Goal: Task Accomplishment & Management: Complete application form

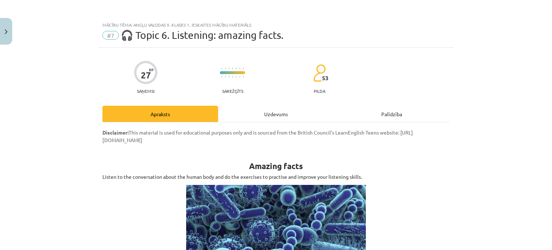
scroll to position [327, 0]
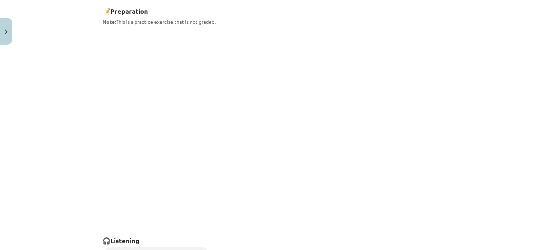
click at [39, 128] on div "Mācību tēma: Angļu valodas 9. klases 1. ieskaites mācību materiāls #7 🎧 Topic 6…" at bounding box center [276, 125] width 552 height 250
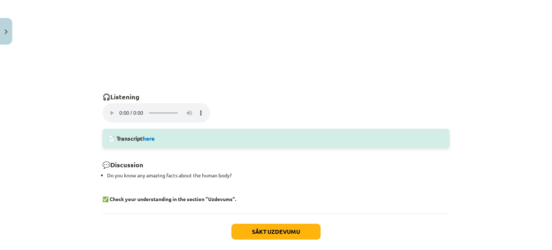
scroll to position [435, 0]
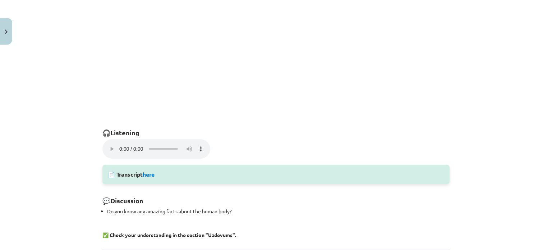
click at [289, 133] on h2 "🎧 Listening" at bounding box center [275, 129] width 347 height 18
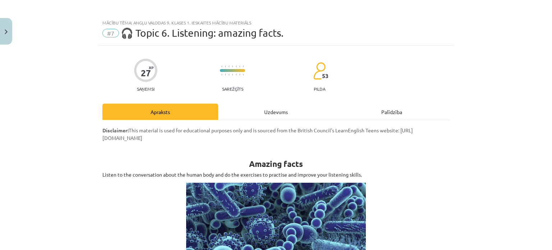
scroll to position [0, 0]
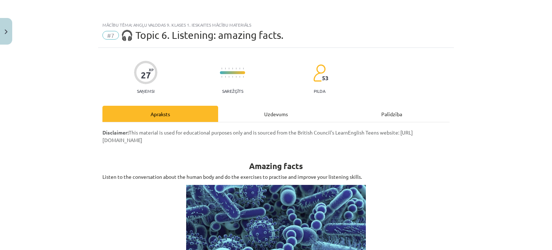
click at [268, 112] on div "Uzdevums" at bounding box center [276, 114] width 116 height 16
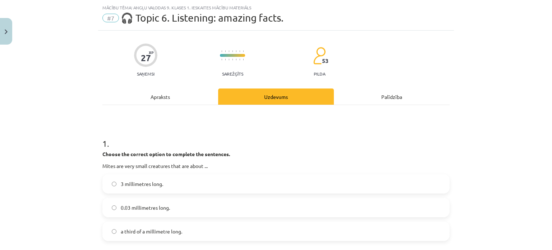
scroll to position [18, 0]
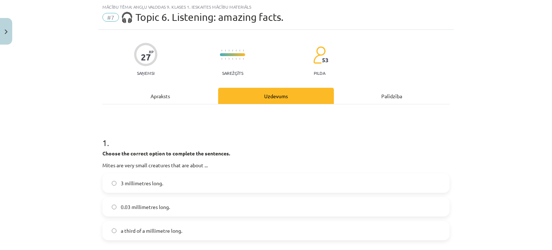
click at [158, 96] on div "Apraksts" at bounding box center [160, 96] width 116 height 16
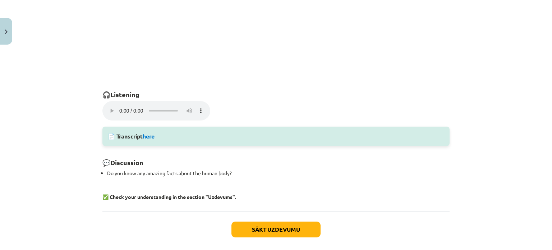
scroll to position [485, 0]
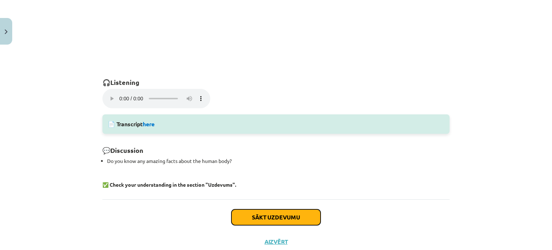
click at [286, 217] on button "Sākt uzdevumu" at bounding box center [275, 217] width 89 height 16
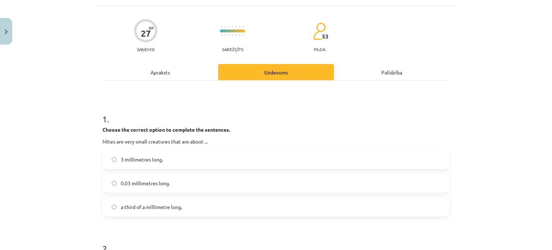
scroll to position [90, 0]
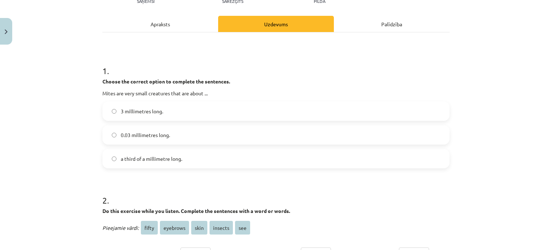
click at [171, 159] on span "a third of a millimetre long." at bounding box center [151, 159] width 61 height 8
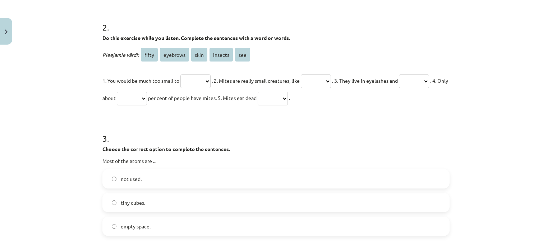
scroll to position [269, 0]
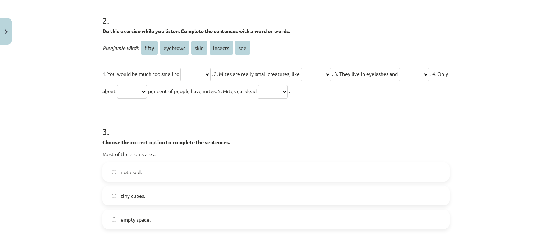
click at [316, 73] on select "***** ******** **** ******* ***" at bounding box center [316, 75] width 30 height 14
select select "*******"
click at [309, 68] on select "***** ******** **** ******* ***" at bounding box center [316, 75] width 30 height 14
click at [399, 81] on select "***** ******** **** ******* ***" at bounding box center [414, 75] width 30 height 14
select select "********"
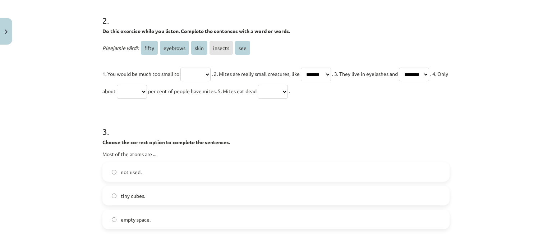
click at [399, 81] on select "***** ******** **** ******* ***" at bounding box center [414, 75] width 30 height 14
click at [147, 90] on select "***** ******** **** ******* ***" at bounding box center [132, 92] width 30 height 14
select select "*****"
click at [147, 85] on select "***** ******** **** ******* ***" at bounding box center [132, 92] width 30 height 14
click at [288, 90] on select "***** ******** **** ******* ***" at bounding box center [273, 92] width 30 height 14
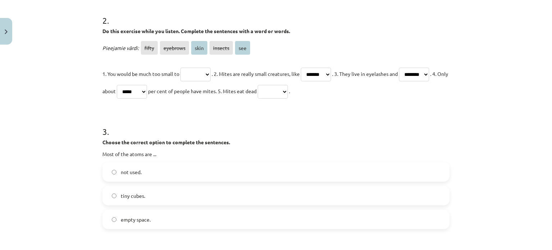
select select "****"
click at [288, 85] on select "***** ******** **** ******* ***" at bounding box center [273, 92] width 30 height 14
click at [206, 73] on select "***** ******** **** ******* ***" at bounding box center [195, 75] width 30 height 14
select select "***"
click at [180, 68] on select "***** ******** **** ******* ***" at bounding box center [195, 75] width 30 height 14
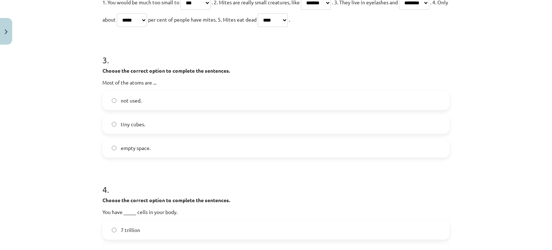
scroll to position [341, 0]
click at [138, 148] on span "empty space." at bounding box center [136, 148] width 30 height 8
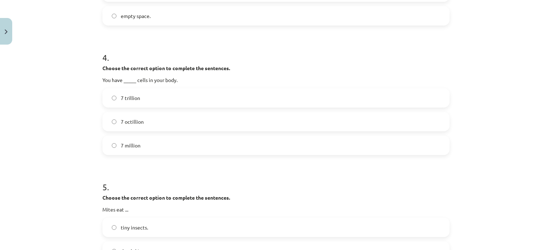
scroll to position [485, 0]
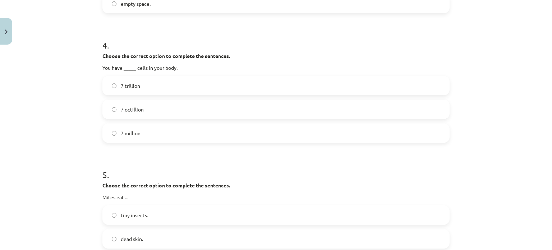
click at [133, 110] on span "7 octillion" at bounding box center [132, 110] width 23 height 8
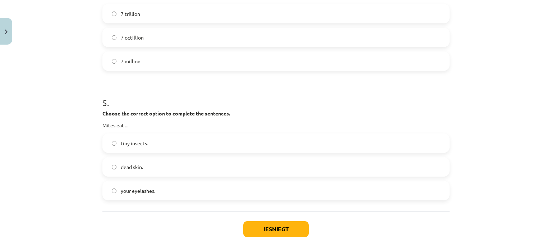
scroll to position [590, 0]
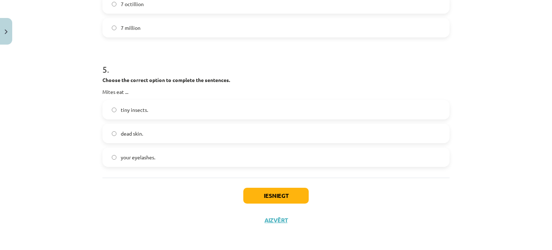
click at [137, 133] on span "dead skin." at bounding box center [132, 134] width 22 height 8
click at [275, 195] on button "Iesniegt" at bounding box center [275, 196] width 65 height 16
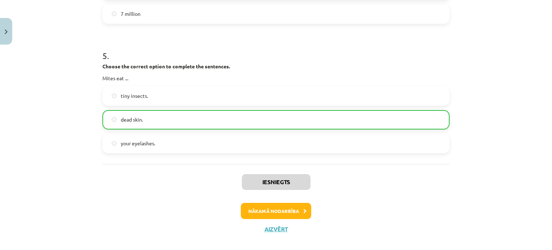
scroll to position [706, 0]
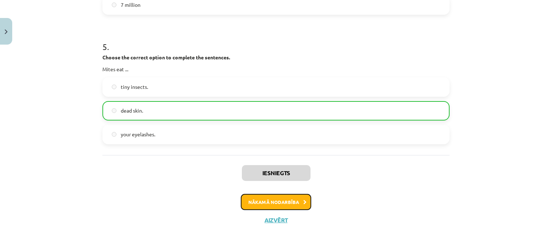
click at [287, 200] on button "Nākamā nodarbība" at bounding box center [276, 202] width 70 height 17
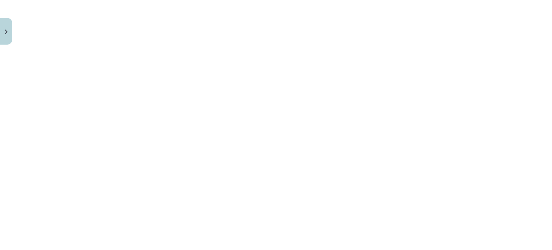
scroll to position [449, 0]
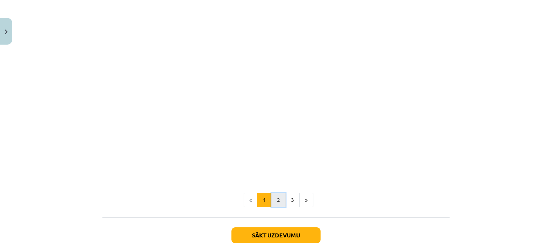
click at [276, 203] on button "2" at bounding box center [278, 200] width 14 height 14
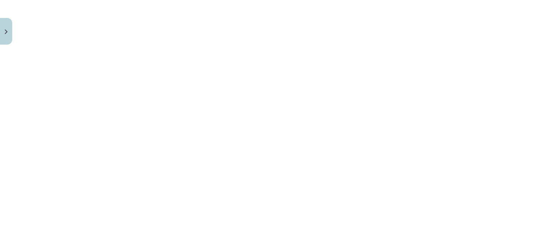
scroll to position [703, 0]
drag, startPoint x: 85, startPoint y: 179, endPoint x: 46, endPoint y: 203, distance: 46.6
click at [46, 203] on div "Mācību tēma: Angļu valodas 9. klases 1. ieskaites mācību materiāls #8 🎧 Topic 7…" at bounding box center [276, 125] width 552 height 250
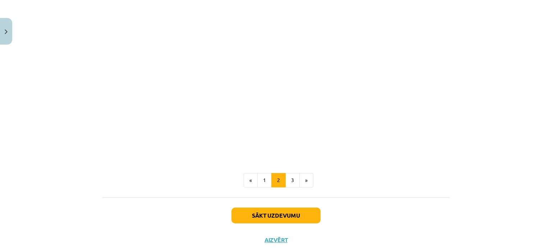
scroll to position [847, 0]
click at [289, 180] on button "3" at bounding box center [292, 179] width 14 height 14
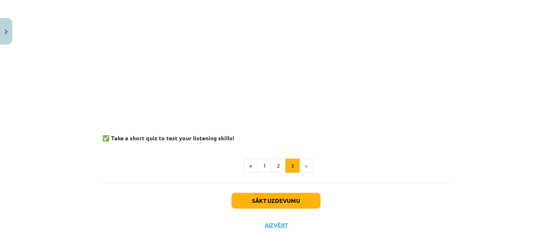
scroll to position [799, 0]
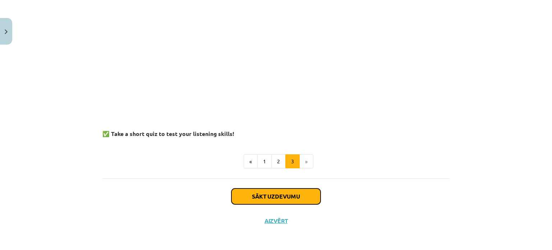
click at [276, 194] on button "Sākt uzdevumu" at bounding box center [275, 196] width 89 height 16
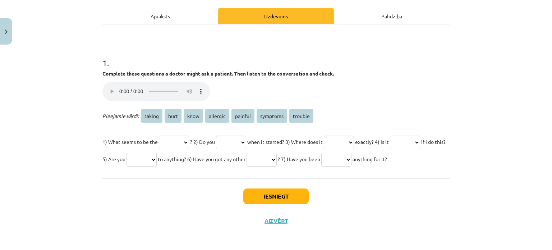
scroll to position [116, 0]
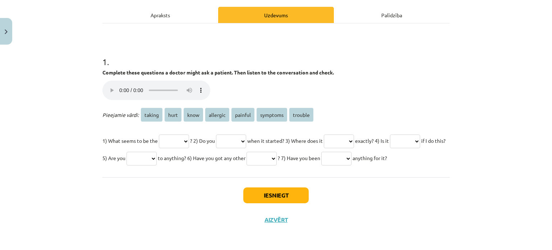
click at [189, 134] on select "****** **** **** ******** ******* ******** *******" at bounding box center [174, 141] width 30 height 14
click at [246, 134] on select "****** **** **** ******** ******* ******** *******" at bounding box center [231, 141] width 30 height 14
select select "****"
click at [224, 134] on select "****** **** **** ******** ******* ******** *******" at bounding box center [231, 141] width 30 height 14
click at [354, 134] on select "****** **** **** ******** ******* ******** *******" at bounding box center [339, 141] width 30 height 14
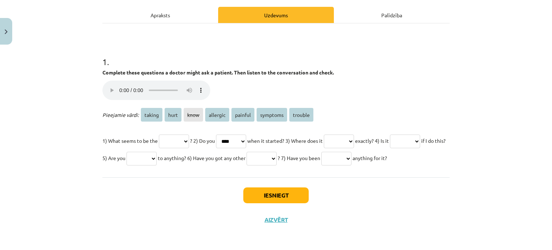
select select "****"
click at [342, 134] on select "****** **** **** ******** ******* ******** *******" at bounding box center [339, 141] width 30 height 14
click at [189, 134] on select "****** **** **** ******** ******* ******** *******" at bounding box center [174, 141] width 30 height 14
select select "*******"
click at [159, 134] on select "****** **** **** ******** ******* ******** *******" at bounding box center [174, 141] width 30 height 14
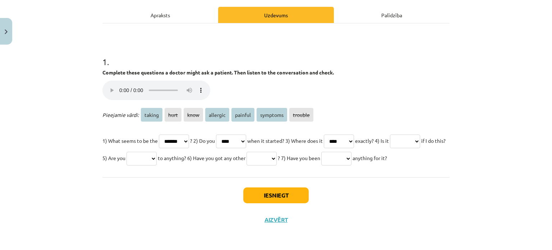
click at [390, 140] on select "****** **** **** ******** ******* ******** *******" at bounding box center [405, 141] width 30 height 14
click at [390, 136] on select "****** **** **** ******** ******* ******** *******" at bounding box center [405, 141] width 30 height 14
select select "*******"
click at [390, 134] on select "****** **** **** ******** ******* ******** *******" at bounding box center [405, 141] width 30 height 14
click at [157, 152] on select "****** **** **** ******** ******* ******** *******" at bounding box center [141, 159] width 30 height 14
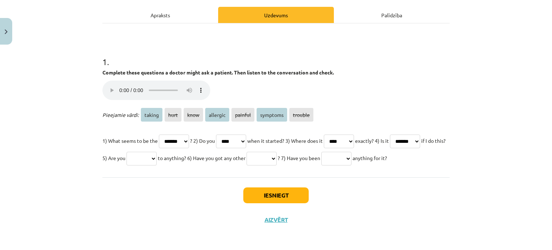
select select "********"
click at [157, 152] on select "****** **** **** ******** ******* ******** *******" at bounding box center [141, 159] width 30 height 14
click at [277, 152] on select "****** **** **** ******** ******* ******** *******" at bounding box center [261, 159] width 30 height 14
select select "********"
click at [277, 152] on select "****** **** **** ******** ******* ******** *******" at bounding box center [261, 159] width 30 height 14
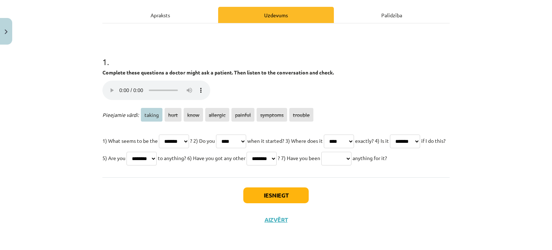
click at [321, 157] on select "****** **** **** ******** ******* ******** *******" at bounding box center [336, 159] width 30 height 14
select select "******"
click at [321, 152] on select "****** **** **** ******** ******* ******** *******" at bounding box center [336, 159] width 30 height 14
click at [295, 194] on button "Iesniegt" at bounding box center [275, 195] width 65 height 16
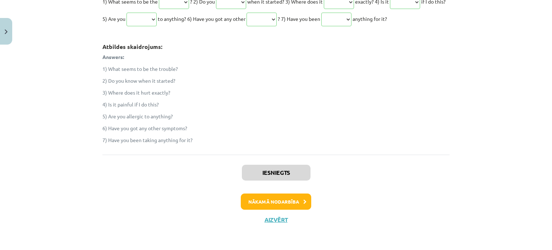
scroll to position [255, 0]
click at [288, 201] on button "Nākamā nodarbība" at bounding box center [276, 201] width 70 height 17
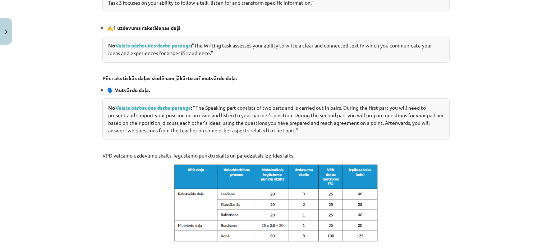
scroll to position [354, 0]
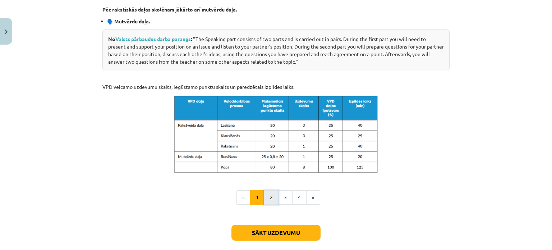
click at [272, 199] on button "2" at bounding box center [271, 197] width 14 height 14
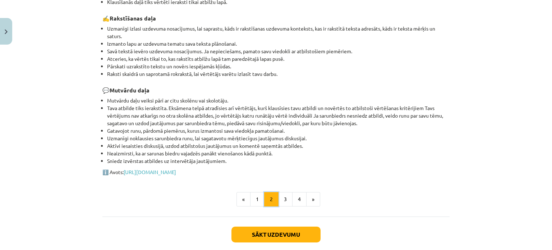
scroll to position [272, 0]
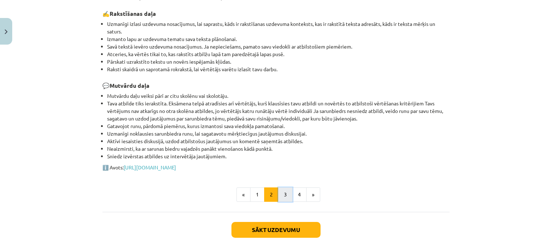
click at [284, 192] on button "3" at bounding box center [285, 194] width 14 height 14
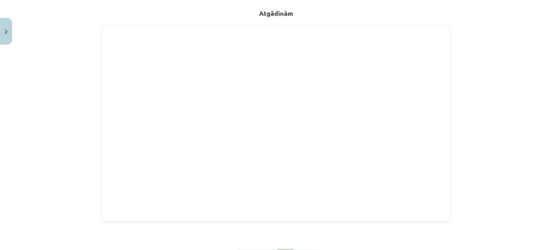
scroll to position [200, 0]
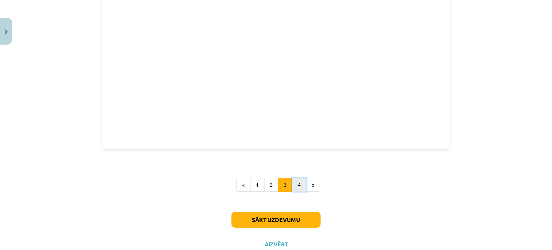
click at [298, 182] on button "4" at bounding box center [299, 184] width 14 height 14
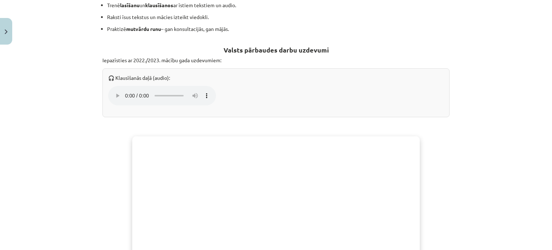
scroll to position [164, 0]
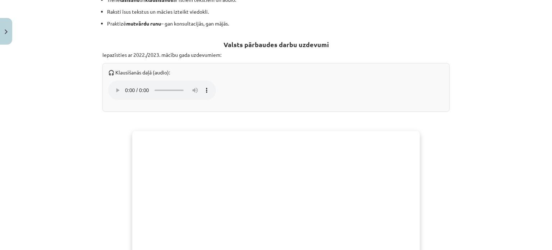
click at [93, 139] on div "Mācību tēma: Angļu valodas 9. klases 1. ieskaites mācību materiāls #9 🎓 Topic 8…" at bounding box center [276, 125] width 552 height 250
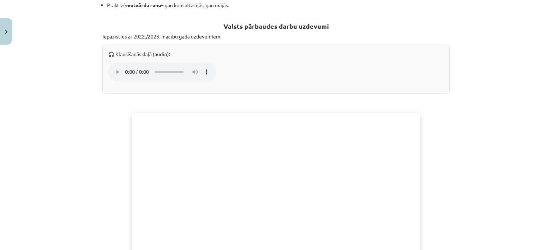
scroll to position [152, 0]
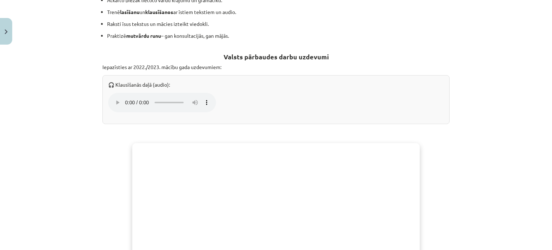
click at [158, 126] on p at bounding box center [275, 128] width 347 height 8
click at [161, 128] on p at bounding box center [275, 128] width 347 height 8
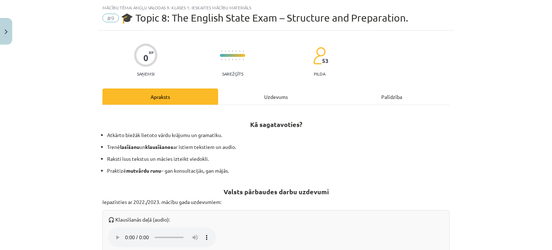
scroll to position [8, 0]
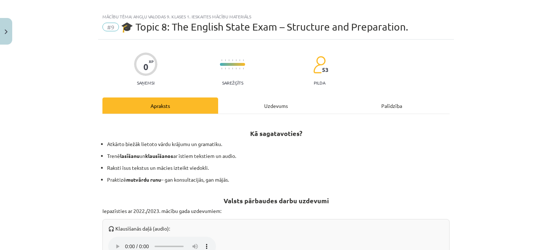
click at [257, 104] on div "Uzdevums" at bounding box center [276, 105] width 116 height 16
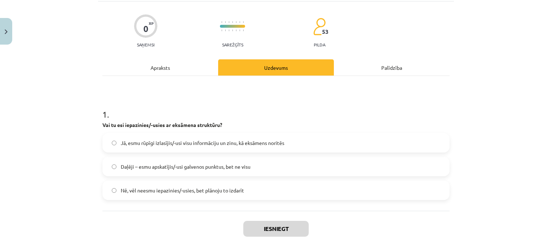
scroll to position [79, 0]
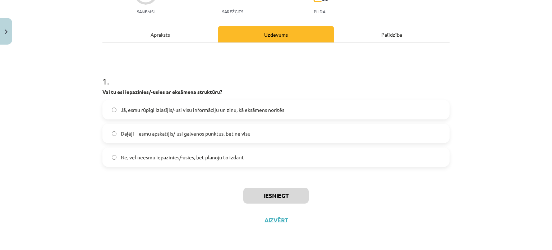
click at [151, 105] on label "Jā, esmu rūpīgi izlasījis/-usi visu informāciju un zinu, kā eksāmens noritēs" at bounding box center [276, 110] width 346 height 18
click at [276, 195] on button "Iesniegt" at bounding box center [275, 196] width 65 height 16
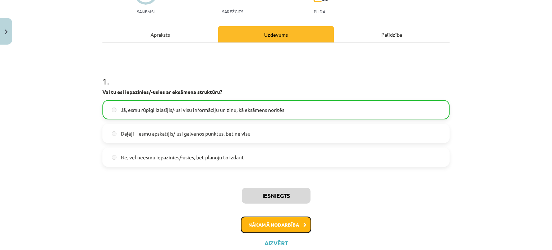
click at [276, 224] on button "Nākamā nodarbība" at bounding box center [276, 224] width 70 height 17
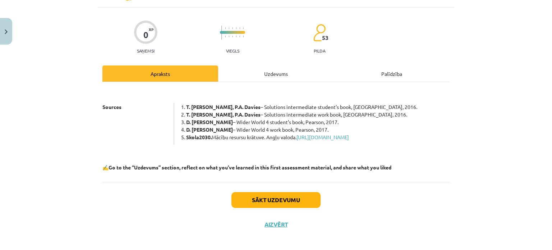
scroll to position [52, 0]
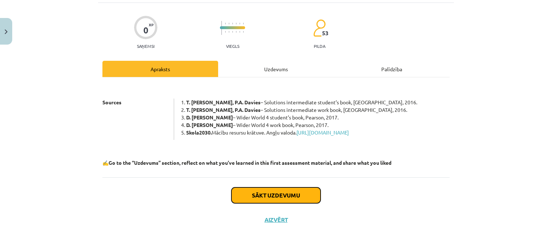
click at [264, 193] on button "Sākt uzdevumu" at bounding box center [275, 195] width 89 height 16
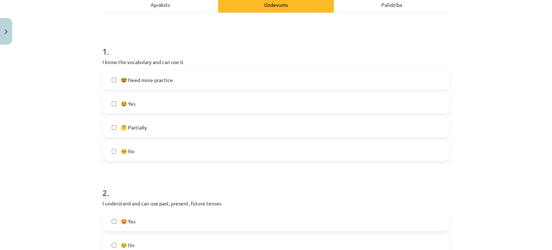
scroll to position [126, 0]
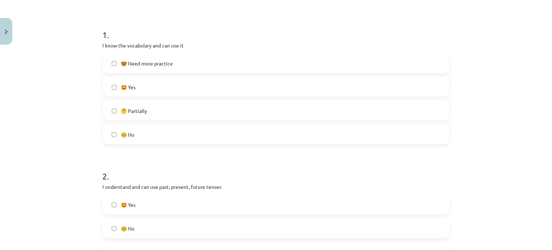
click at [141, 64] on span "🤓 Need more practice" at bounding box center [147, 64] width 52 height 8
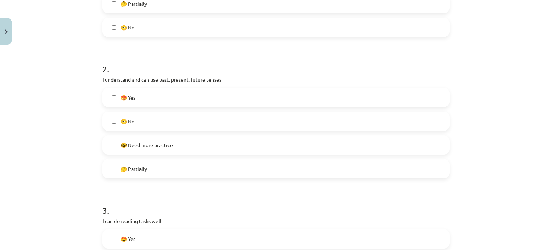
scroll to position [233, 0]
click at [121, 142] on span "🤓 Need more practice" at bounding box center [147, 144] width 52 height 8
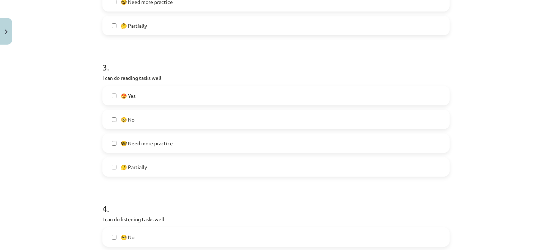
scroll to position [377, 0]
click at [151, 148] on label "🤓 Need more practice" at bounding box center [276, 142] width 346 height 18
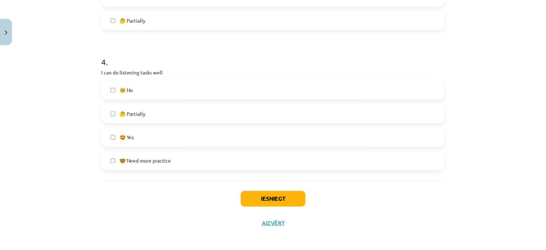
scroll to position [527, 0]
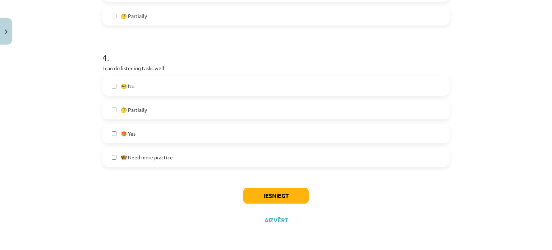
click at [134, 157] on span "🤓 Need more practice" at bounding box center [147, 157] width 52 height 8
click at [257, 194] on button "Iesniegt" at bounding box center [275, 196] width 65 height 16
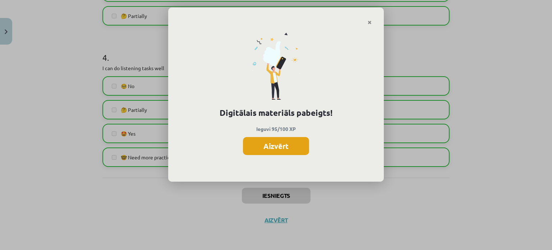
click at [272, 146] on button "Aizvērt" at bounding box center [276, 146] width 66 height 18
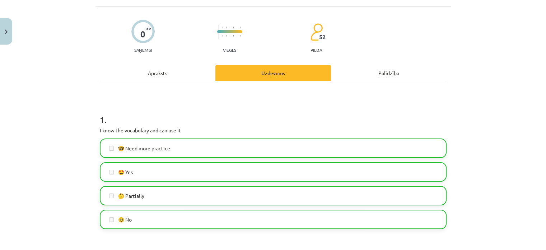
scroll to position [0, 0]
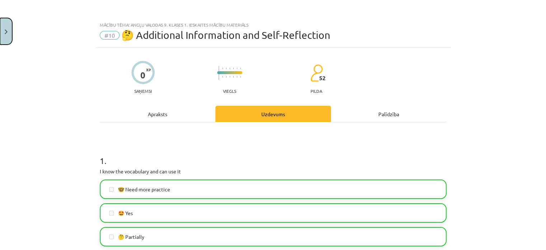
click at [6, 29] on img "Close" at bounding box center [6, 31] width 3 height 5
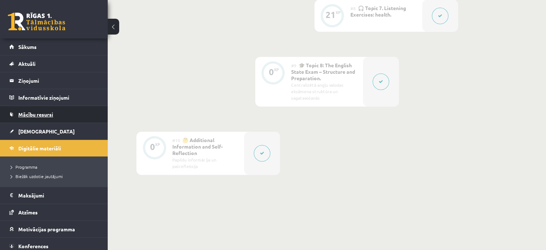
scroll to position [536, 0]
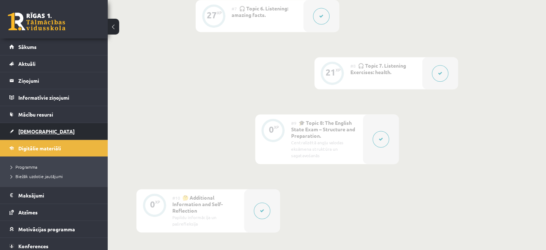
click at [31, 132] on span "[DEMOGRAPHIC_DATA]" at bounding box center [46, 131] width 56 height 6
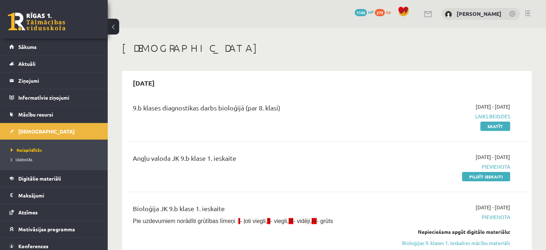
scroll to position [108, 0]
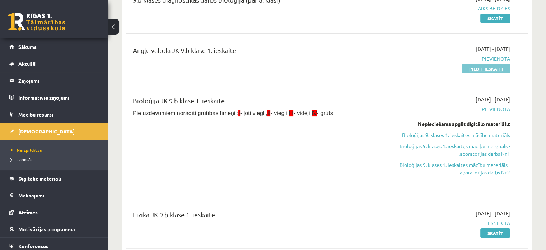
click at [490, 68] on link "Pildīt ieskaiti" at bounding box center [486, 68] width 48 height 9
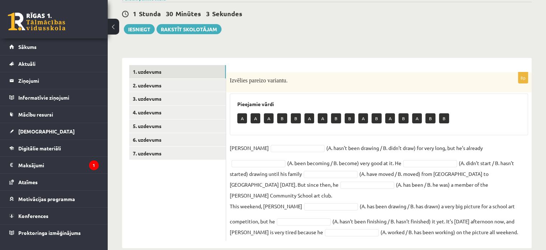
scroll to position [65, 0]
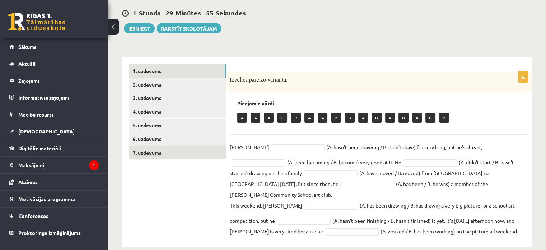
click at [158, 155] on link "7. uzdevums" at bounding box center [177, 152] width 97 height 13
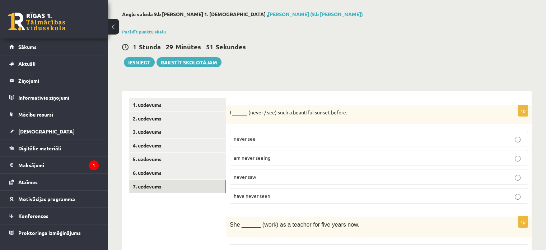
scroll to position [29, 0]
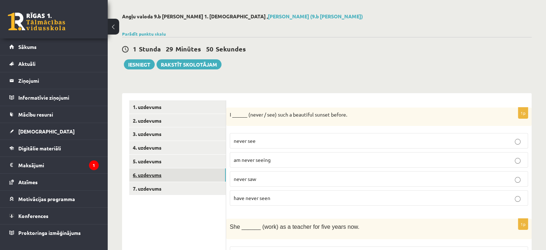
click at [147, 171] on link "6. uzdevums" at bounding box center [177, 174] width 97 height 13
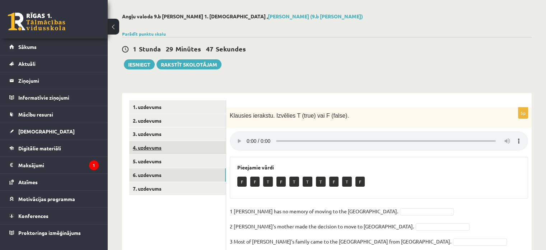
scroll to position [85, 0]
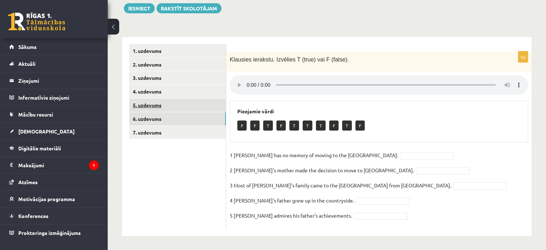
click at [149, 102] on link "5. uzdevums" at bounding box center [177, 104] width 97 height 13
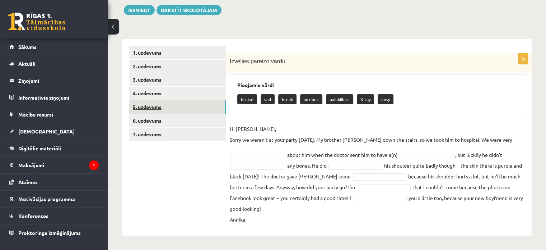
scroll to position [71, 0]
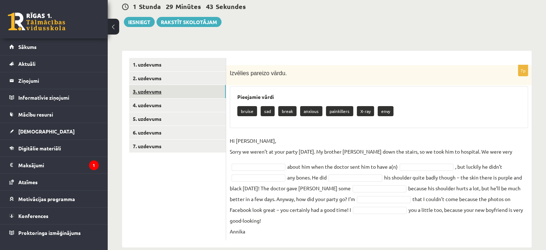
click at [161, 91] on link "3. uzdevums" at bounding box center [177, 91] width 97 height 13
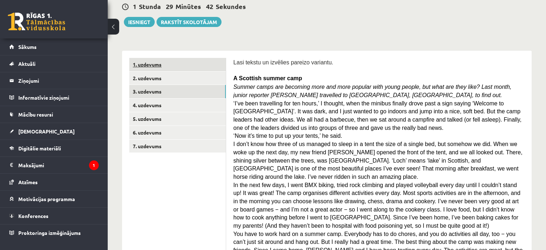
click at [147, 62] on link "1. uzdevums" at bounding box center [177, 64] width 97 height 13
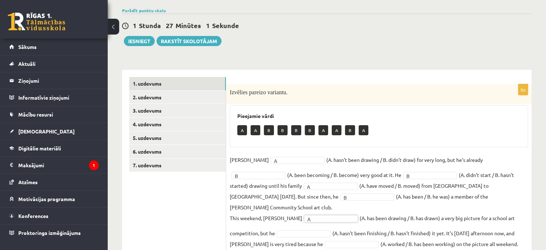
scroll to position [65, 0]
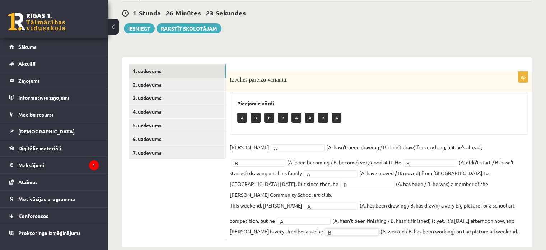
click at [419, 117] on div "A B B B A A B A" at bounding box center [378, 118] width 283 height 17
click at [162, 83] on link "2. uzdevums" at bounding box center [177, 84] width 97 height 13
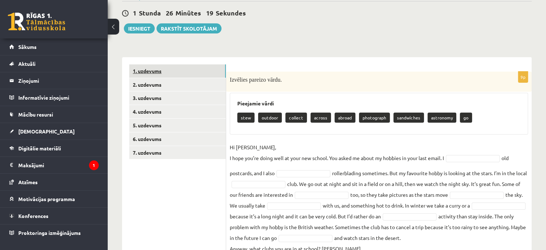
click at [162, 69] on link "1. uzdevums" at bounding box center [177, 70] width 97 height 13
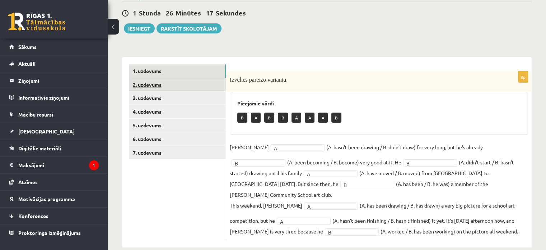
click at [159, 86] on link "2. uzdevums" at bounding box center [177, 84] width 97 height 13
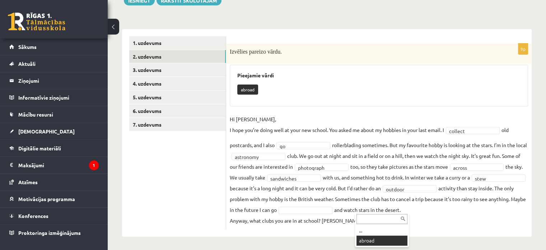
scroll to position [76, 0]
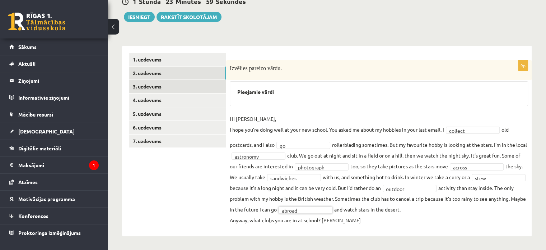
click at [149, 88] on link "3. uzdevums" at bounding box center [177, 86] width 97 height 13
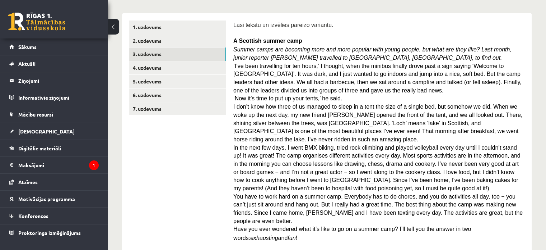
scroll to position [108, 0]
drag, startPoint x: 387, startPoint y: 0, endPoint x: 238, endPoint y: 116, distance: 188.6
click at [238, 116] on p "I don’t know how three of us managed to sleep in a tent the size of a single be…" at bounding box center [378, 123] width 291 height 41
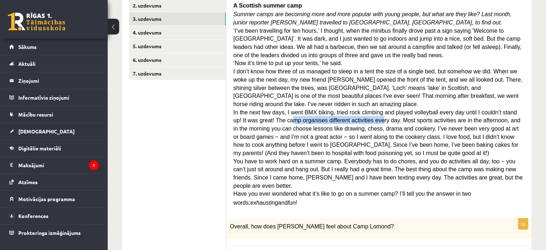
drag, startPoint x: 268, startPoint y: 108, endPoint x: 349, endPoint y: 108, distance: 80.8
click at [349, 109] on span "In the next few days, I went BMX biking, tried rock climbing and played volleyb…" at bounding box center [376, 132] width 287 height 47
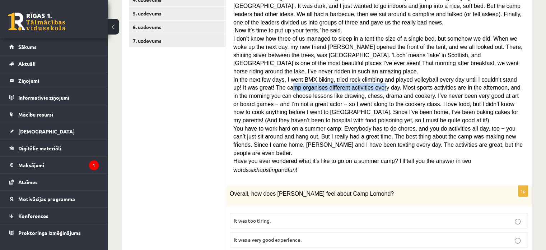
scroll to position [216, 0]
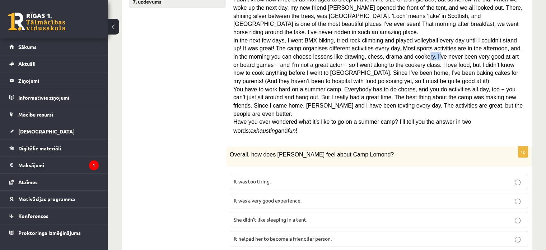
drag, startPoint x: 365, startPoint y: 44, endPoint x: 378, endPoint y: 44, distance: 12.9
click at [378, 44] on span "In the next few days, I went BMX biking, tried rock climbing and played volleyb…" at bounding box center [376, 60] width 287 height 47
click at [258, 197] on span "It was a very good experience." at bounding box center [268, 200] width 68 height 6
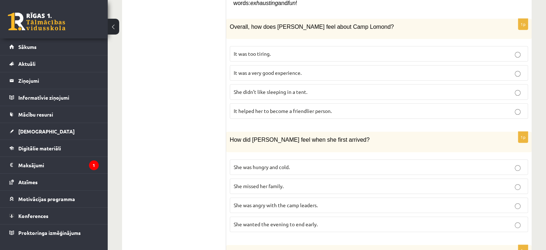
scroll to position [359, 0]
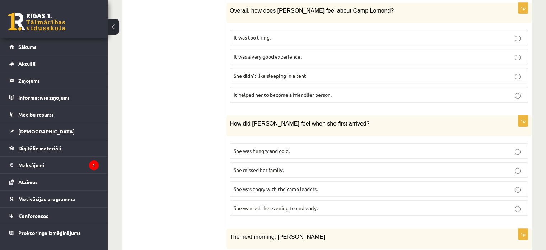
click at [291, 204] on span "She wanted the evening to end early." at bounding box center [276, 207] width 84 height 6
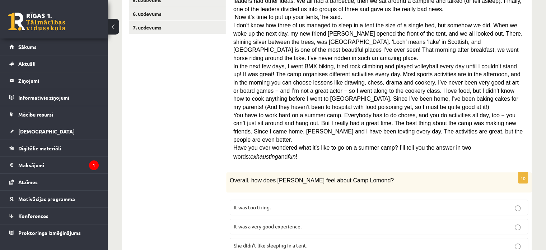
scroll to position [180, 0]
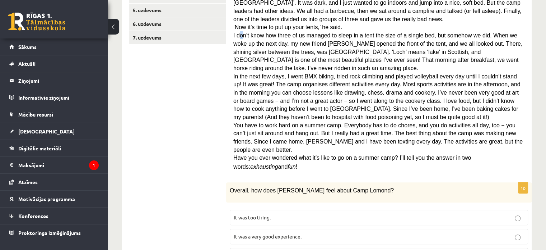
click at [242, 32] on span "I don’t know how three of us managed to sleep in a tent the size of a single be…" at bounding box center [377, 51] width 289 height 39
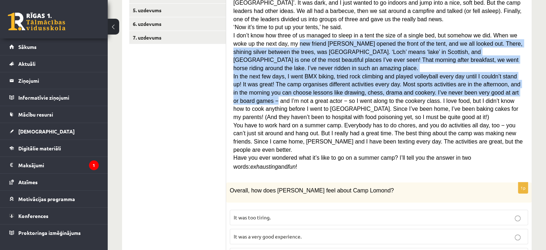
drag, startPoint x: 276, startPoint y: 40, endPoint x: 487, endPoint y: 87, distance: 216.7
click at [487, 86] on div "Lasi tekstu un izvēlies pareizo variantu. A Scottish summer camp Summer camps a…" at bounding box center [378, 62] width 291 height 226
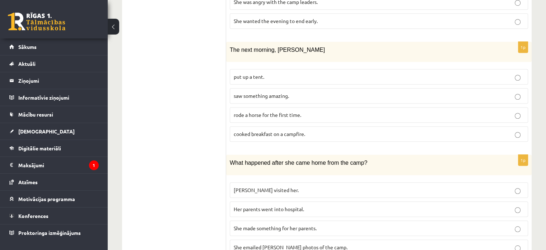
scroll to position [503, 0]
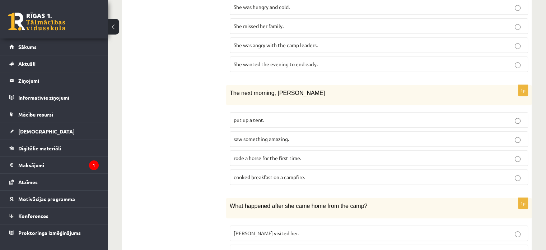
click at [295, 135] on p "saw something amazing." at bounding box center [379, 139] width 291 height 8
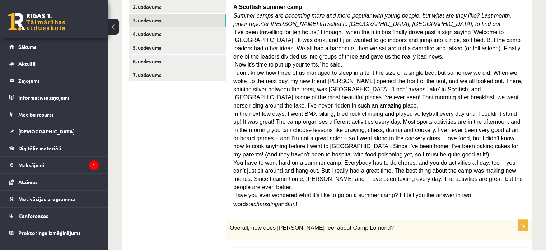
scroll to position [144, 0]
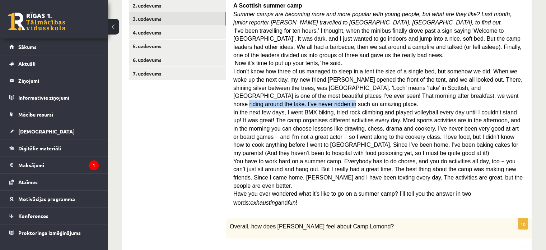
drag, startPoint x: 483, startPoint y: 93, endPoint x: 378, endPoint y: 93, distance: 104.5
click at [380, 93] on span "I don’t know how three of us managed to sleep in a tent the size of a single be…" at bounding box center [377, 87] width 289 height 39
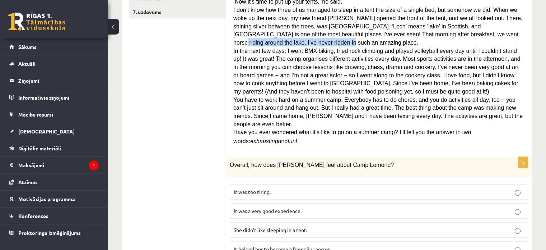
scroll to position [216, 0]
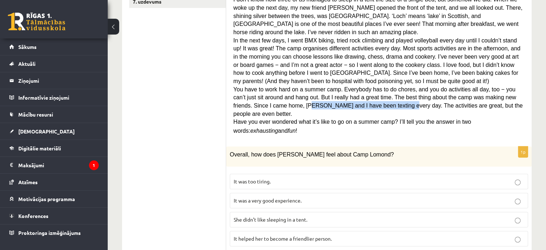
drag, startPoint x: 254, startPoint y: 94, endPoint x: 339, endPoint y: 95, distance: 85.1
click at [339, 95] on span "You have to work hard on a summer camp. Everybody has to do chores, and you do …" at bounding box center [378, 101] width 290 height 31
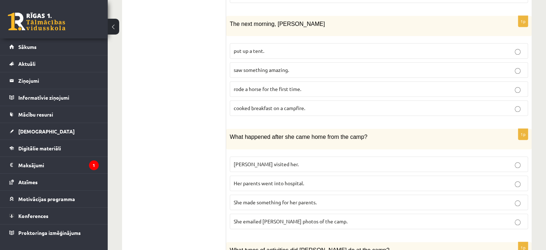
scroll to position [583, 0]
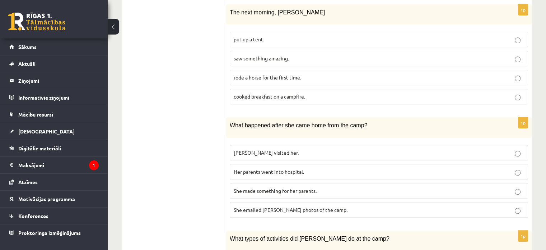
click at [273, 206] on span "She emailed Ingrid photos of the camp." at bounding box center [291, 209] width 114 height 6
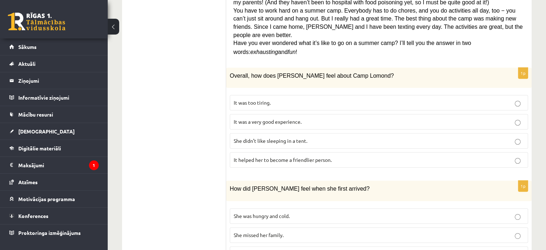
scroll to position [188, 0]
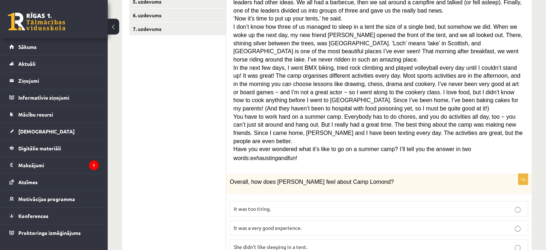
click at [384, 93] on p "In the next few days, I went BMX biking, tried rock climbing and played volleyb…" at bounding box center [378, 87] width 291 height 49
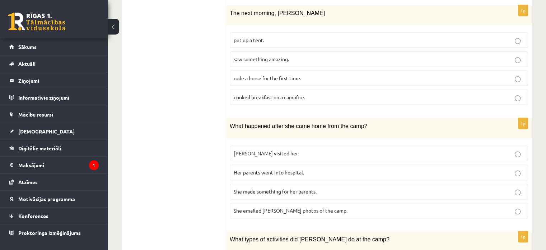
scroll to position [655, 0]
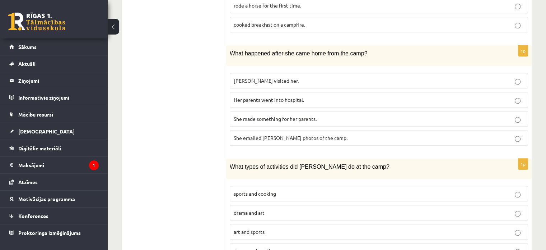
click at [280, 190] on p "sports and cooking" at bounding box center [379, 194] width 291 height 8
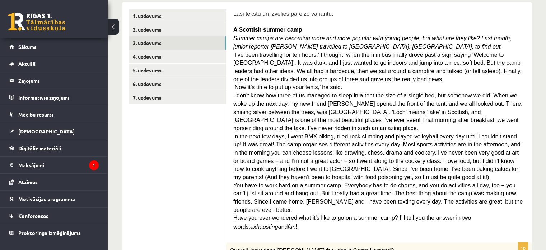
scroll to position [80, 0]
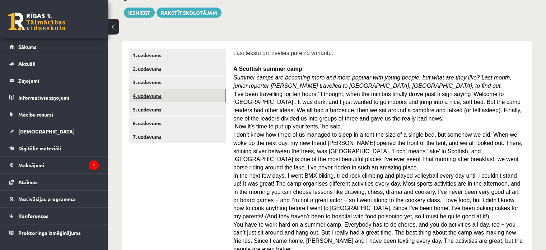
click at [149, 97] on link "4. uzdevums" at bounding box center [177, 95] width 97 height 13
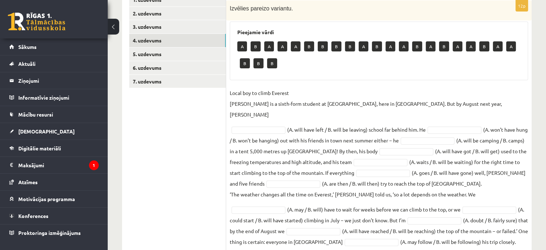
scroll to position [147, 0]
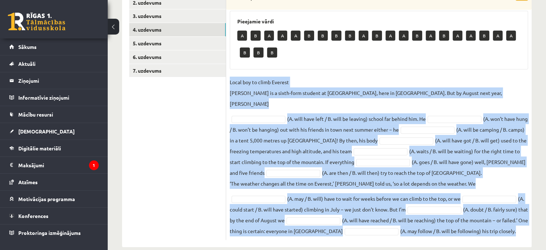
drag, startPoint x: 230, startPoint y: 83, endPoint x: 463, endPoint y: 219, distance: 270.0
click at [463, 219] on fieldset "Local boy to climb Everest Nathan Short is a sixth-form student at Pittville Co…" at bounding box center [379, 156] width 299 height 159
copy fieldset "Local boy to climb Everest Nathan Short is a sixth-form student at Pittville Co…"
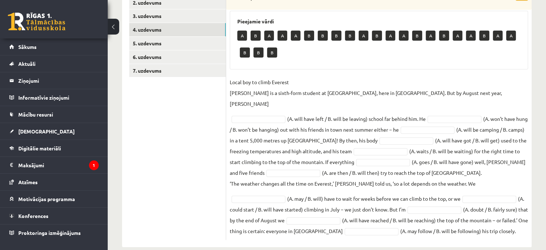
click at [191, 157] on ul "1. uzdevums 2. uzdevums 3. uzdevums 4. uzdevums 5. uzdevums 6. uzdevums 7. uzde…" at bounding box center [177, 110] width 97 height 257
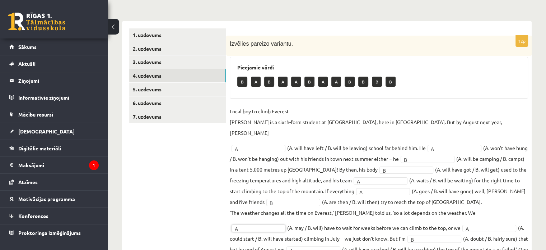
scroll to position [22, 0]
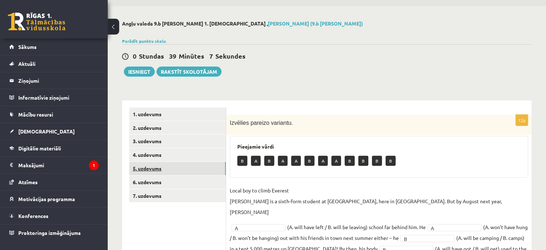
click at [145, 168] on link "5. uzdevums" at bounding box center [177, 168] width 97 height 13
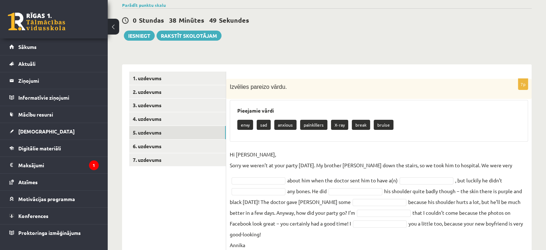
scroll to position [71, 0]
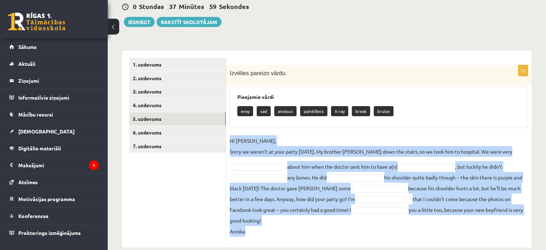
drag, startPoint x: 230, startPoint y: 139, endPoint x: 259, endPoint y: 222, distance: 88.3
click at [259, 222] on fieldset "Hi Jenny, Sorry we weren’t at your party yesterday. My brother Kevin fell down …" at bounding box center [379, 185] width 299 height 101
copy fieldset "Hi Jenny, Sorry we weren’t at your party yesterday. My brother Kevin fell down …"
click at [262, 161] on fieldset "Hi Jenny, Sorry we weren’t at your party yesterday. My brother Kevin fell down …" at bounding box center [379, 185] width 299 height 101
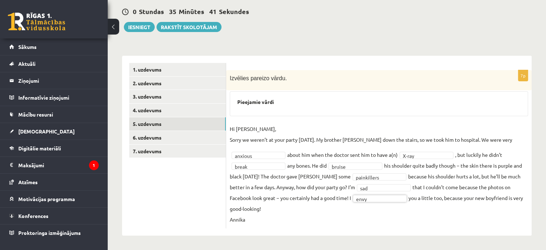
scroll to position [55, 0]
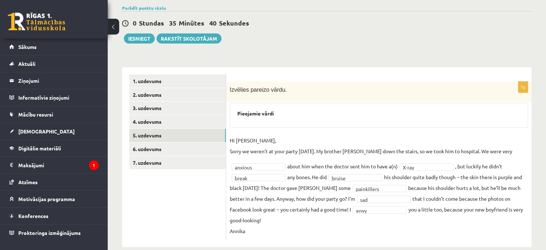
click at [421, 222] on fieldset "**********" at bounding box center [379, 185] width 299 height 101
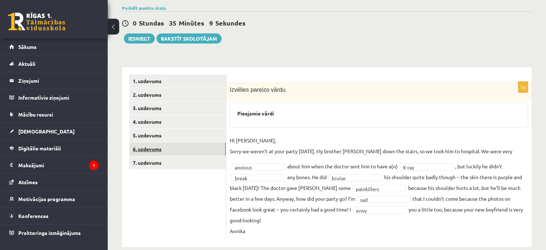
click at [142, 150] on link "6. uzdevums" at bounding box center [177, 148] width 97 height 13
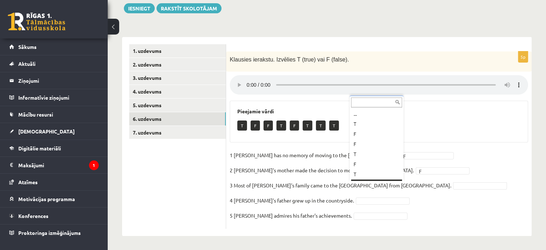
scroll to position [9, 0]
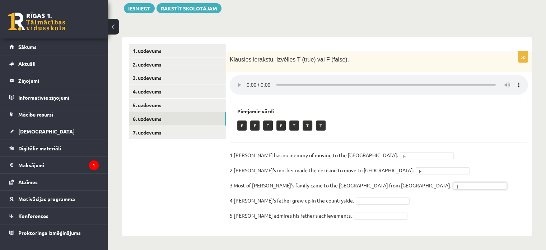
click at [393, 199] on fieldset "1 Lila has no memory of moving to the UK. F * 2 Lila's mother made the decision…" at bounding box center [379, 186] width 299 height 75
click at [147, 130] on link "7. uzdevums" at bounding box center [177, 132] width 97 height 13
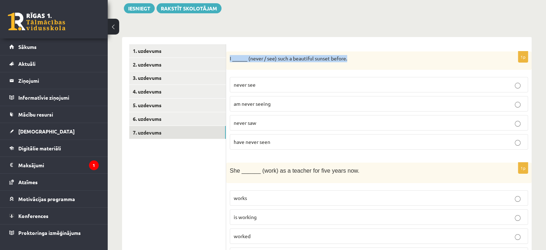
drag, startPoint x: 351, startPoint y: 59, endPoint x: 229, endPoint y: 59, distance: 122.1
click at [229, 59] on div "I ______ (never / see) such a beautiful sunset before." at bounding box center [379, 60] width 306 height 19
copy p "I ______ (never / see) such a beautiful sunset before."
click at [263, 144] on p "have never seen" at bounding box center [379, 142] width 291 height 8
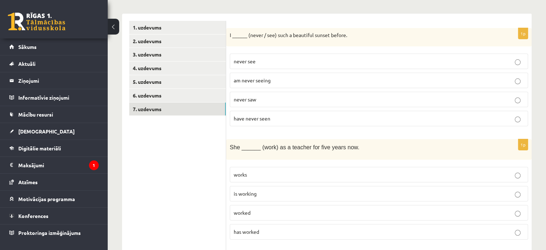
scroll to position [121, 0]
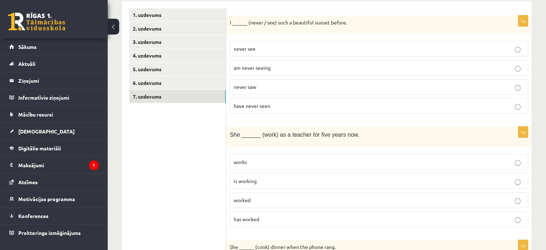
drag, startPoint x: 351, startPoint y: 132, endPoint x: 221, endPoint y: 131, distance: 130.0
click at [397, 140] on div "She ______ (work) as a teacher for five years now." at bounding box center [379, 136] width 306 height 20
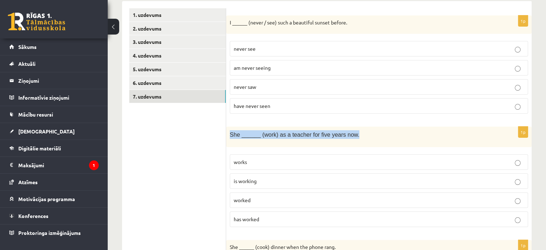
drag, startPoint x: 353, startPoint y: 133, endPoint x: 230, endPoint y: 137, distance: 123.3
click at [230, 137] on p "She ______ (work) as a teacher for five years now." at bounding box center [361, 134] width 263 height 9
copy span "She ______ (work) as a teacher for five years now."
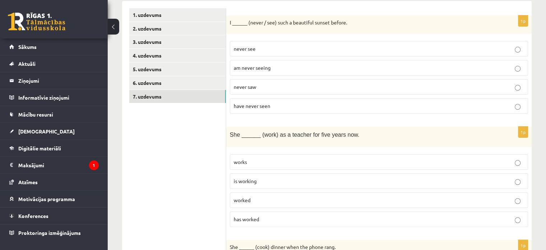
click at [303, 118] on div "1p I ______ (never / see) such a beautiful sunset before. never see am never se…" at bounding box center [379, 67] width 306 height 104
drag, startPoint x: 231, startPoint y: 128, endPoint x: 223, endPoint y: 128, distance: 8.6
drag, startPoint x: 223, startPoint y: 128, endPoint x: 190, endPoint y: 137, distance: 34.3
drag, startPoint x: 188, startPoint y: 137, endPoint x: 184, endPoint y: 136, distance: 4.0
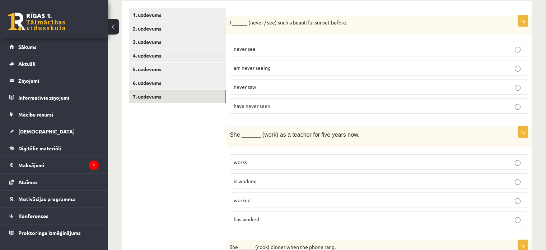
drag, startPoint x: 184, startPoint y: 136, endPoint x: 168, endPoint y: 134, distance: 15.6
drag, startPoint x: 168, startPoint y: 134, endPoint x: 162, endPoint y: 154, distance: 20.3
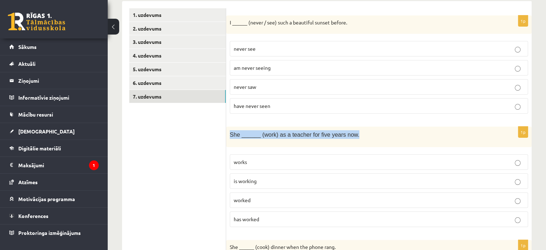
drag, startPoint x: 230, startPoint y: 132, endPoint x: 371, endPoint y: 133, distance: 141.5
click at [371, 133] on div "She ______ (work) as a teacher for five years now." at bounding box center [379, 136] width 306 height 20
copy span "She ______ (work) as a teacher for five years now."
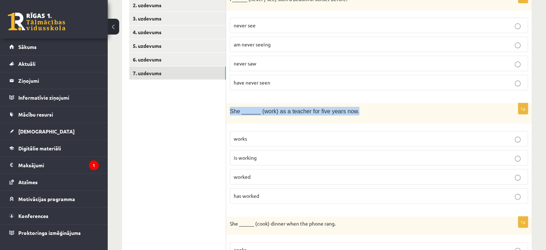
scroll to position [193, 0]
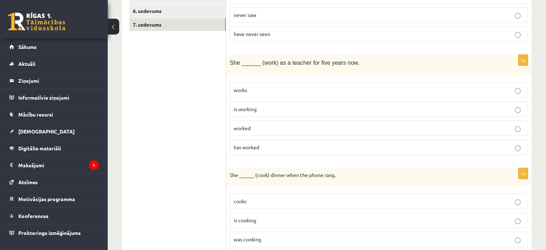
click at [242, 145] on span "has worked" at bounding box center [247, 147] width 26 height 6
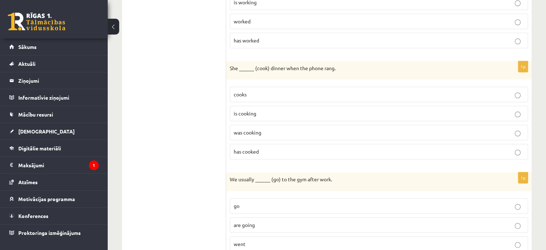
scroll to position [300, 0]
drag, startPoint x: 340, startPoint y: 64, endPoint x: 228, endPoint y: 68, distance: 111.8
click at [228, 68] on div "She ______ (cook) dinner when the phone rang." at bounding box center [379, 69] width 306 height 19
copy p "She ______ (cook) dinner when the phone rang."
click at [239, 130] on span "was cooking" at bounding box center [248, 131] width 28 height 6
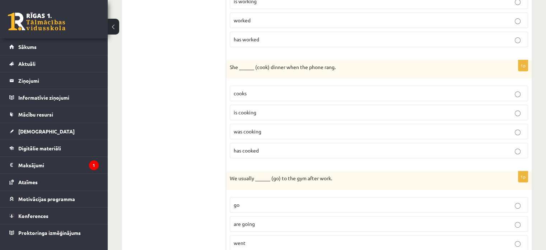
click at [239, 128] on span "was cooking" at bounding box center [248, 131] width 28 height 6
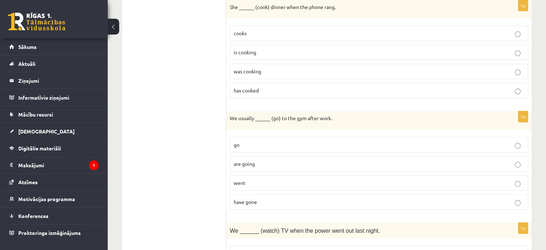
scroll to position [408, 0]
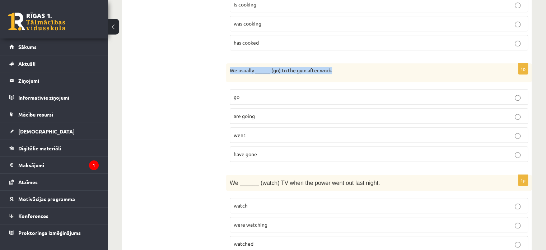
drag, startPoint x: 338, startPoint y: 69, endPoint x: 229, endPoint y: 71, distance: 108.9
click at [229, 71] on div "We usually ______ (go) to the gym after work." at bounding box center [379, 72] width 306 height 19
copy p "We usually ______ (go) to the gym after work."
click at [270, 94] on p "go" at bounding box center [379, 97] width 291 height 8
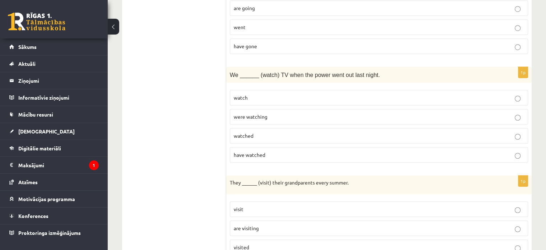
scroll to position [552, 0]
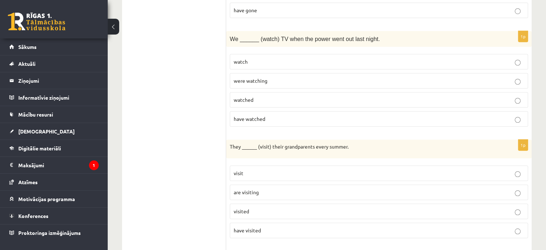
drag, startPoint x: 371, startPoint y: 35, endPoint x: 212, endPoint y: 35, distance: 159.1
click at [212, 35] on div "**********" at bounding box center [327, 133] width 410 height 1126
click at [388, 34] on p "We ______ (watch) TV when the power went out last night." at bounding box center [361, 38] width 263 height 9
drag, startPoint x: 379, startPoint y: 38, endPoint x: 232, endPoint y: 38, distance: 147.6
click at [232, 38] on p "We ______ (watch) TV when the power went out last night." at bounding box center [361, 38] width 263 height 9
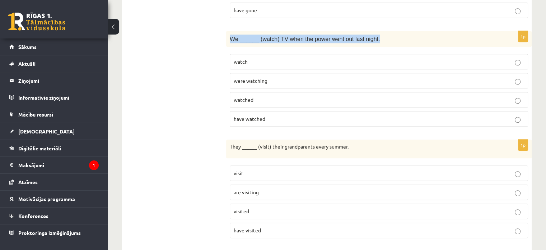
copy span "We ______ (watch) TV when the power went out last night."
click at [246, 77] on span "were watching" at bounding box center [251, 80] width 34 height 6
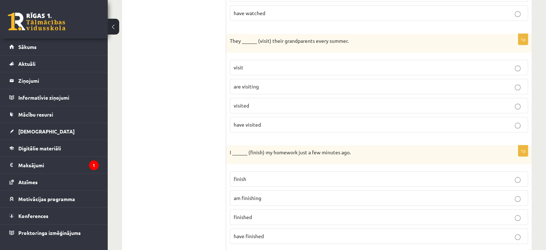
scroll to position [660, 0]
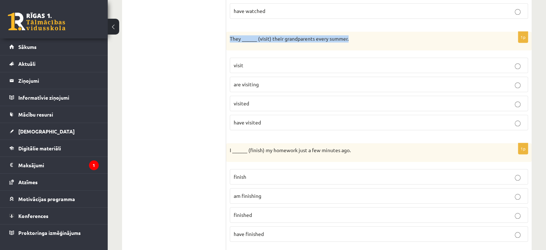
drag, startPoint x: 354, startPoint y: 33, endPoint x: 226, endPoint y: 33, distance: 127.9
click at [226, 33] on div "They ______ (visit) their grandparents every summer." at bounding box center [379, 41] width 306 height 19
copy p "They ______ (visit) their grandparents every summer."
click at [241, 62] on span "visit" at bounding box center [239, 65] width 10 height 6
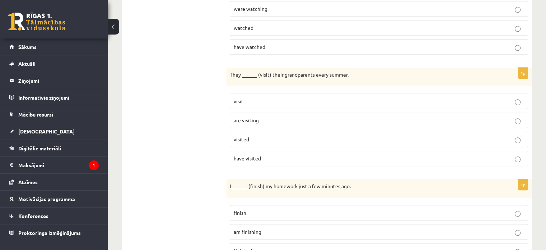
scroll to position [695, 0]
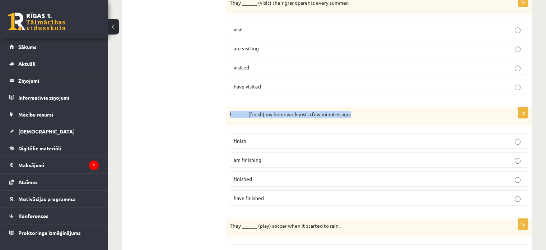
drag, startPoint x: 369, startPoint y: 107, endPoint x: 228, endPoint y: 105, distance: 141.2
click at [228, 107] on div "I ______ (finish) my homework just a few minutes ago." at bounding box center [379, 116] width 306 height 19
click at [264, 175] on p "finished" at bounding box center [379, 179] width 291 height 8
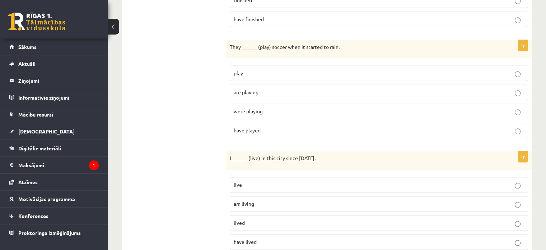
scroll to position [875, 0]
drag, startPoint x: 345, startPoint y: 39, endPoint x: 228, endPoint y: 39, distance: 116.7
click at [228, 39] on div "They ______ (play) soccer when it started to rain." at bounding box center [379, 48] width 306 height 19
click at [249, 107] on span "were playing" at bounding box center [248, 110] width 29 height 6
drag, startPoint x: 317, startPoint y: 153, endPoint x: 227, endPoint y: 161, distance: 90.1
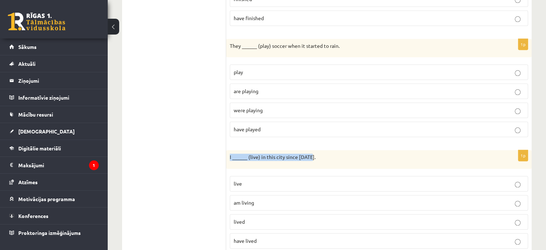
click at [227, 161] on div "I ______ (live) in this city since 2010." at bounding box center [379, 159] width 306 height 19
click at [273, 237] on p "have lived" at bounding box center [379, 241] width 291 height 8
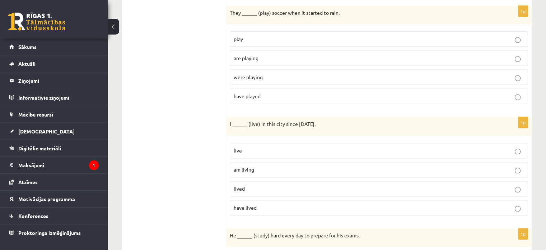
scroll to position [947, 0]
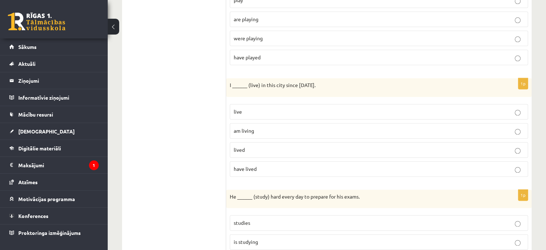
click at [246, 127] on span "am living" at bounding box center [244, 130] width 20 height 6
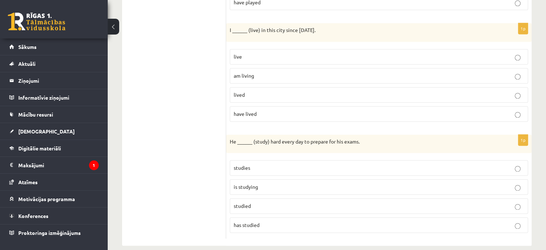
scroll to position [1005, 0]
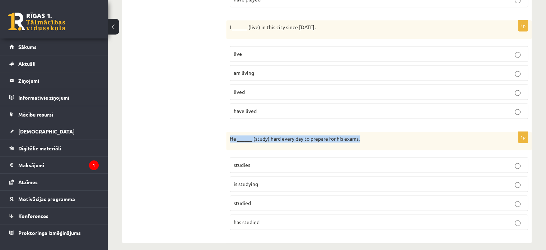
drag, startPoint x: 370, startPoint y: 130, endPoint x: 227, endPoint y: 129, distance: 142.3
click at [227, 131] on div "He ______ (study) hard every day to prepare for his exams." at bounding box center [379, 140] width 306 height 19
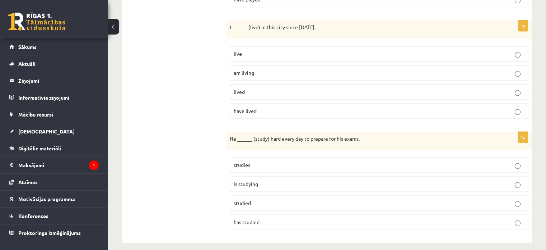
click at [253, 161] on p "studies" at bounding box center [379, 165] width 291 height 8
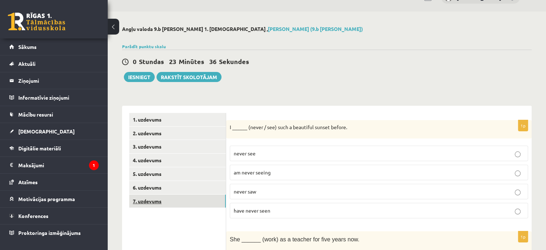
scroll to position [0, 0]
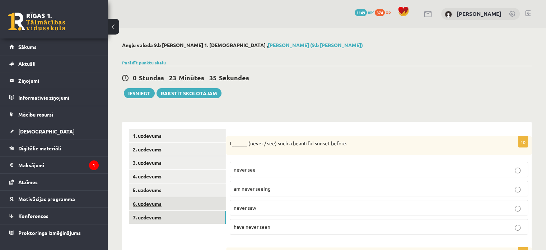
click at [156, 204] on link "6. uzdevums" at bounding box center [177, 203] width 97 height 13
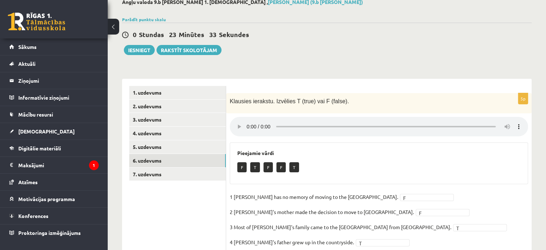
scroll to position [72, 0]
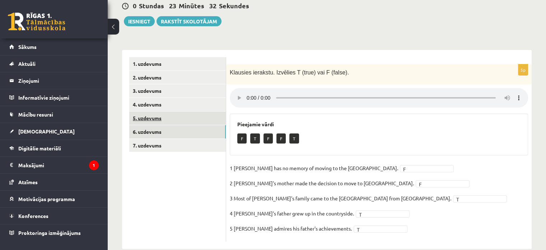
click at [159, 121] on link "5. uzdevums" at bounding box center [177, 117] width 97 height 13
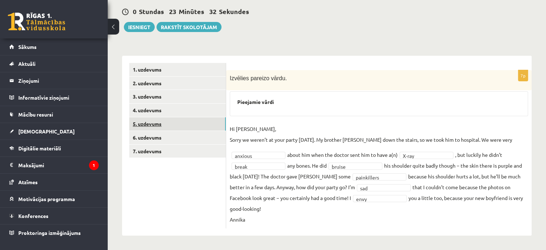
scroll to position [55, 0]
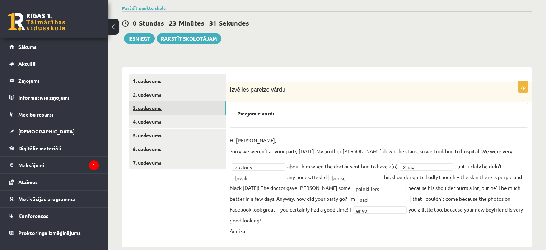
click at [153, 110] on link "3. uzdevums" at bounding box center [177, 107] width 97 height 13
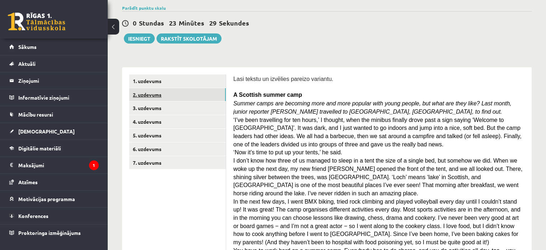
click at [154, 94] on link "2. uzdevums" at bounding box center [177, 94] width 97 height 13
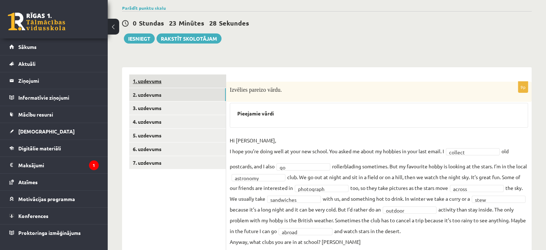
click at [159, 80] on link "1. uzdevums" at bounding box center [177, 80] width 97 height 13
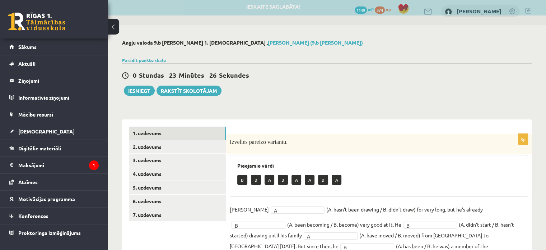
scroll to position [0, 0]
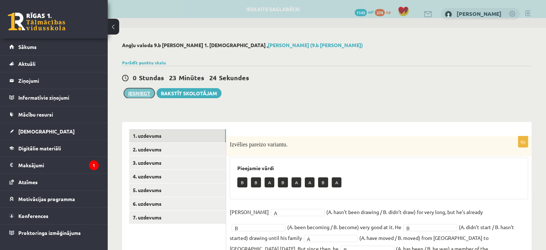
click at [134, 92] on button "Iesniegt" at bounding box center [139, 93] width 31 height 10
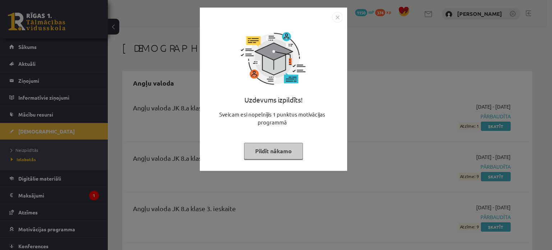
click at [336, 16] on img "Close" at bounding box center [337, 17] width 11 height 11
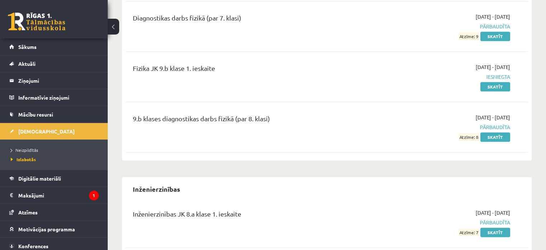
scroll to position [826, 0]
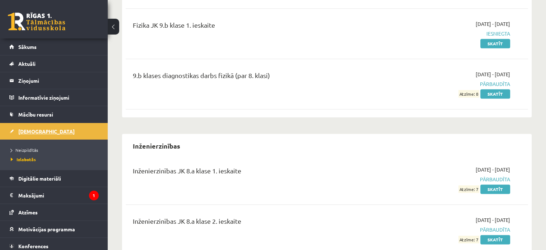
click at [35, 129] on span "[DEMOGRAPHIC_DATA]" at bounding box center [46, 131] width 56 height 6
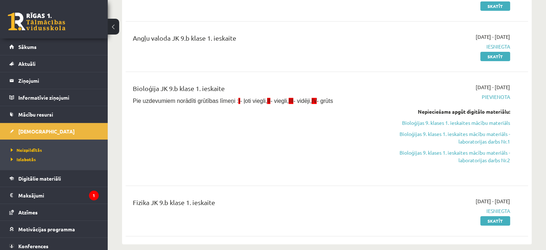
scroll to position [108, 0]
